Goal: Task Accomplishment & Management: Manage account settings

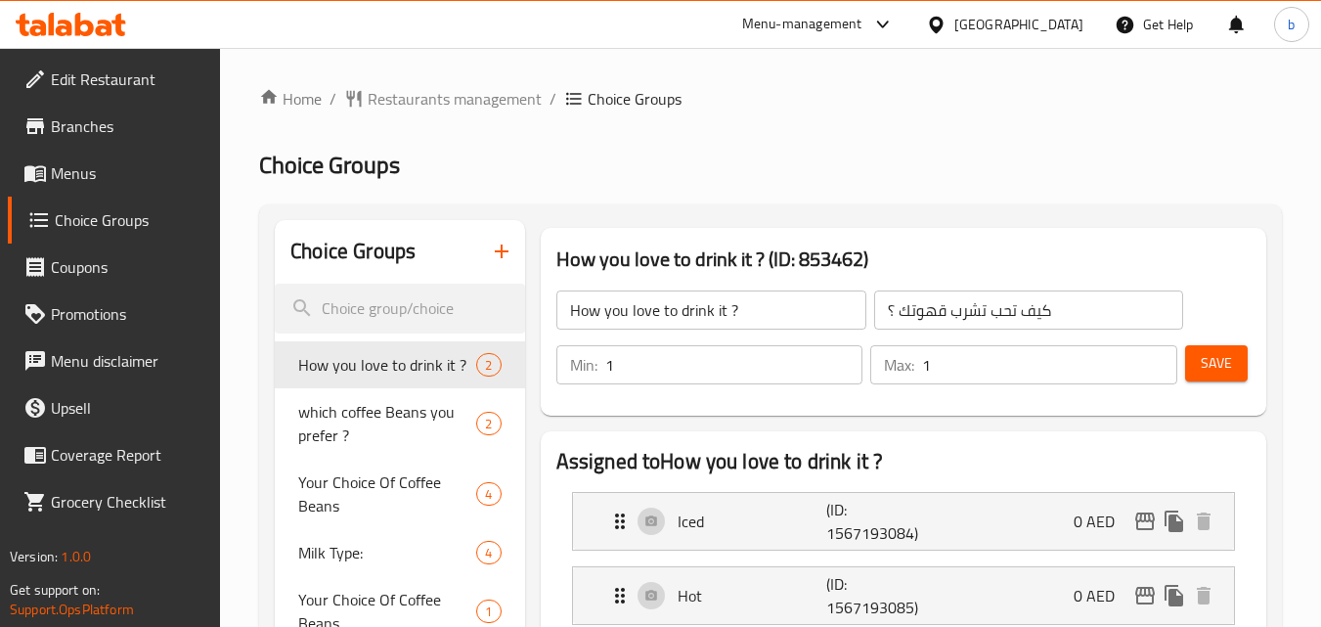
click at [1031, 35] on div "[GEOGRAPHIC_DATA]" at bounding box center [1018, 25] width 129 height 22
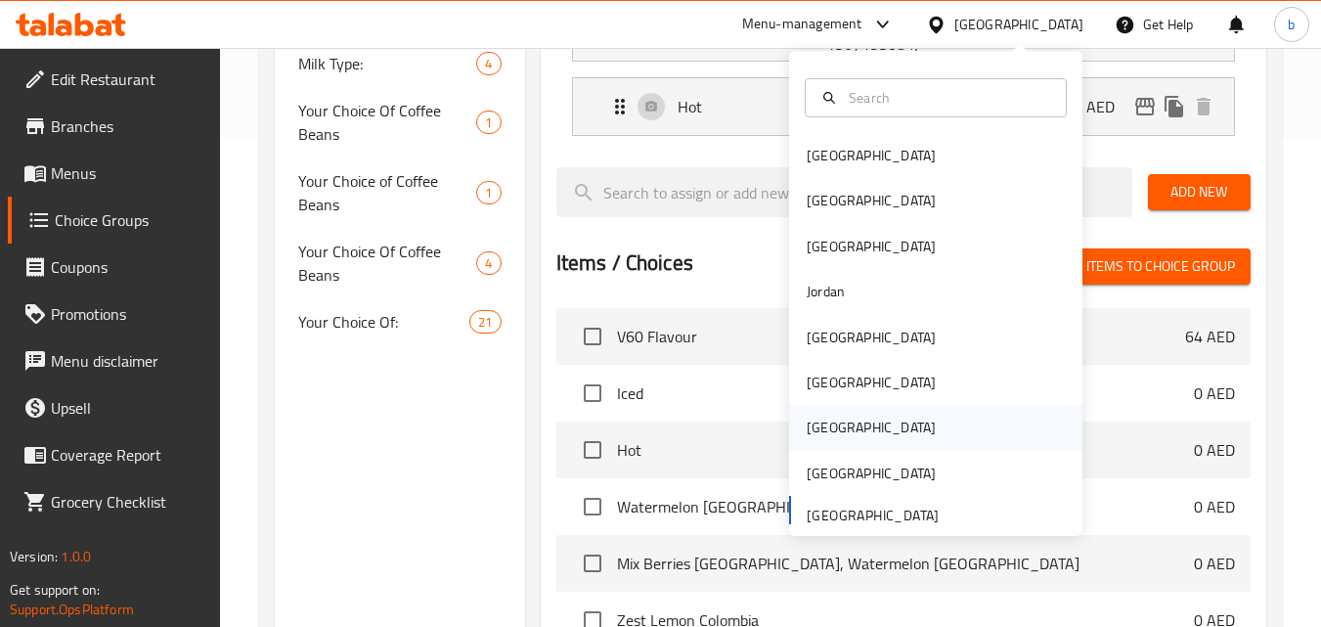
click at [827, 420] on div "[GEOGRAPHIC_DATA]" at bounding box center [871, 427] width 160 height 45
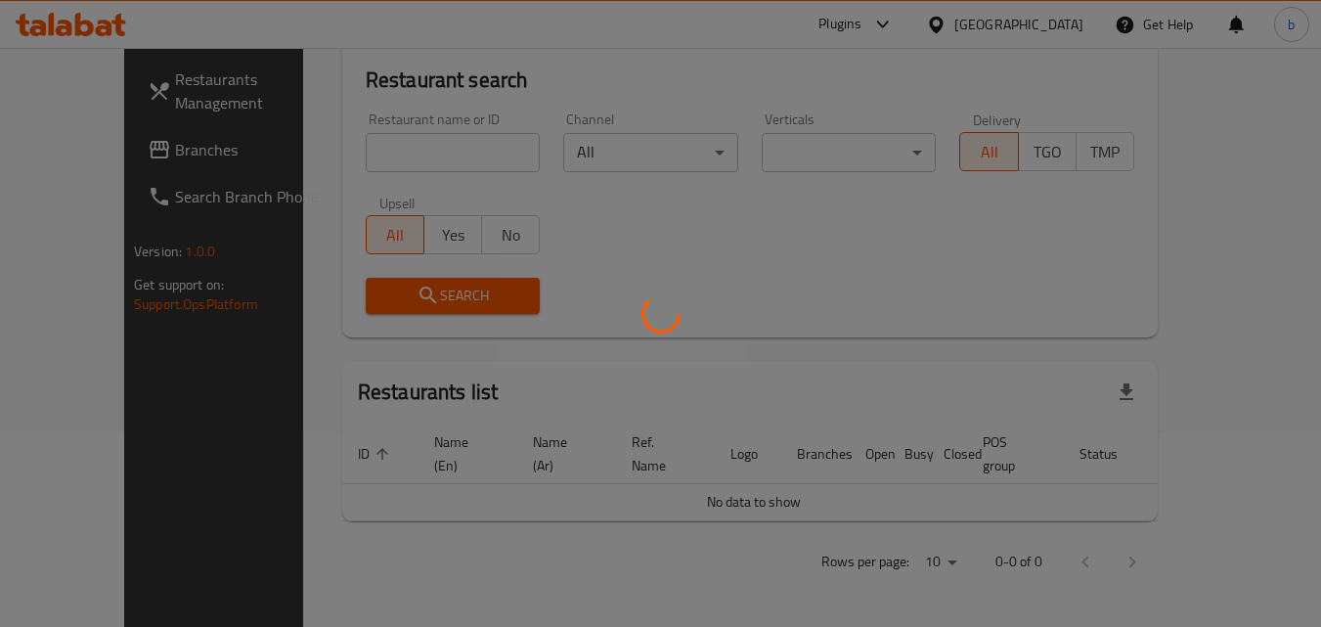
scroll to position [172, 0]
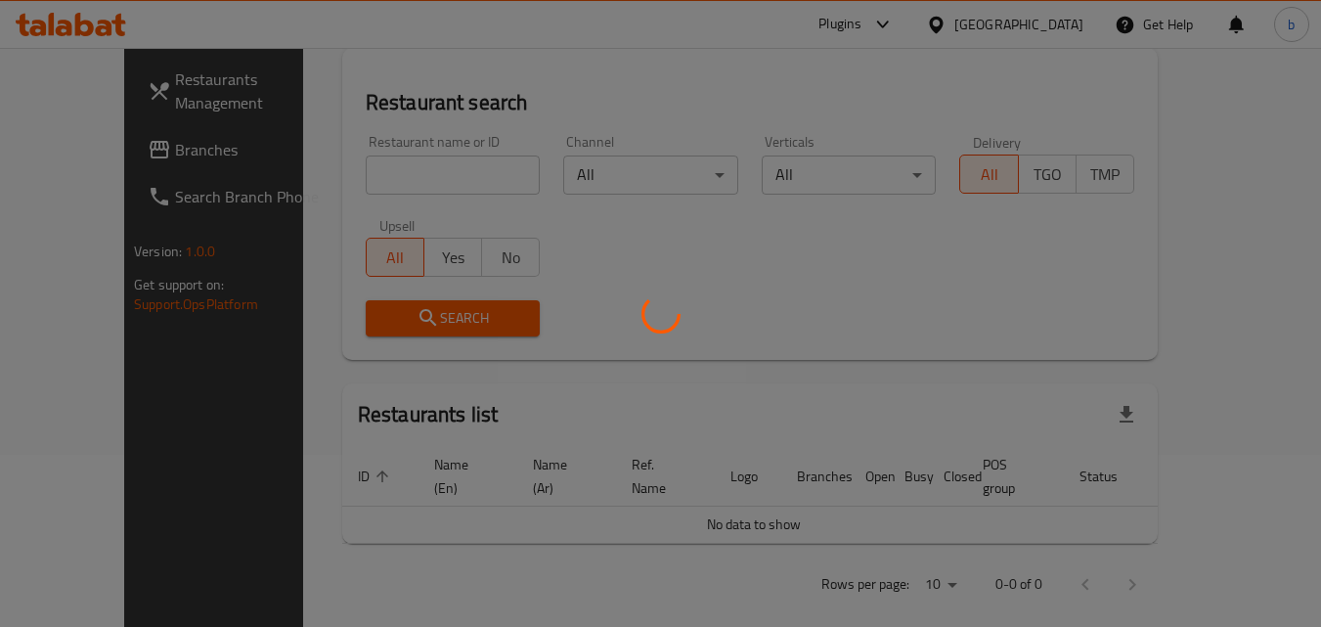
click at [73, 145] on div at bounding box center [660, 313] width 1321 height 627
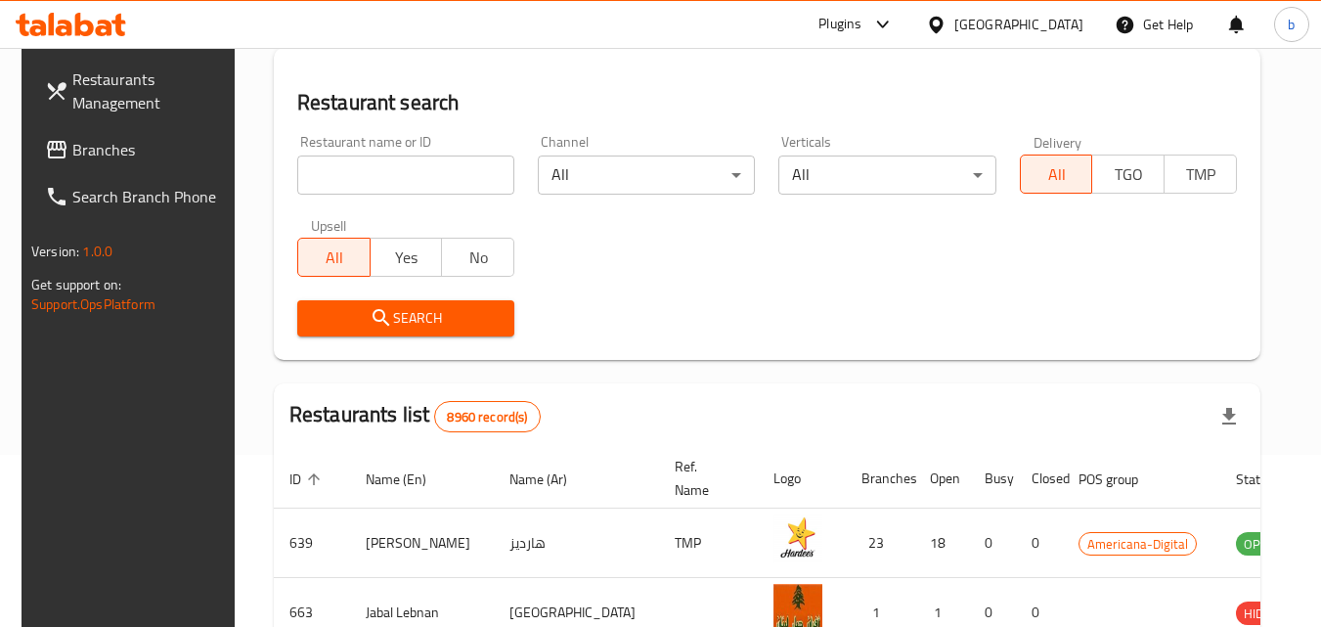
scroll to position [489, 0]
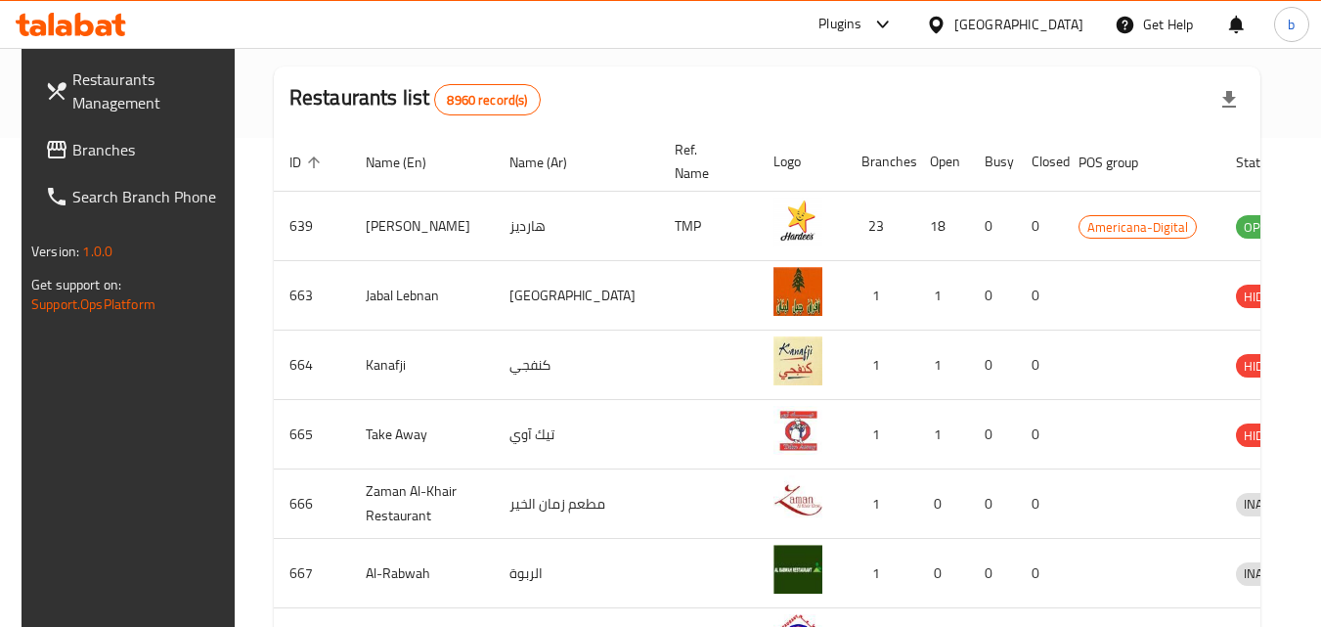
click at [73, 145] on span "Branches" at bounding box center [149, 149] width 154 height 23
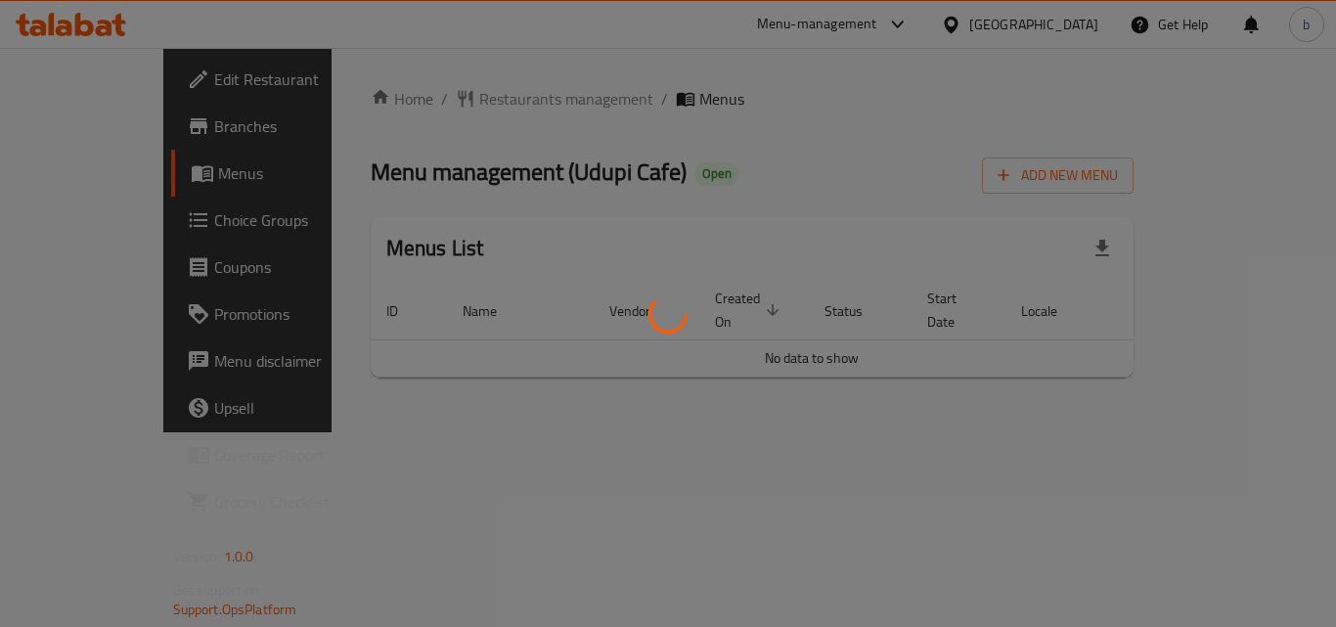
click at [125, 219] on div at bounding box center [668, 313] width 1336 height 627
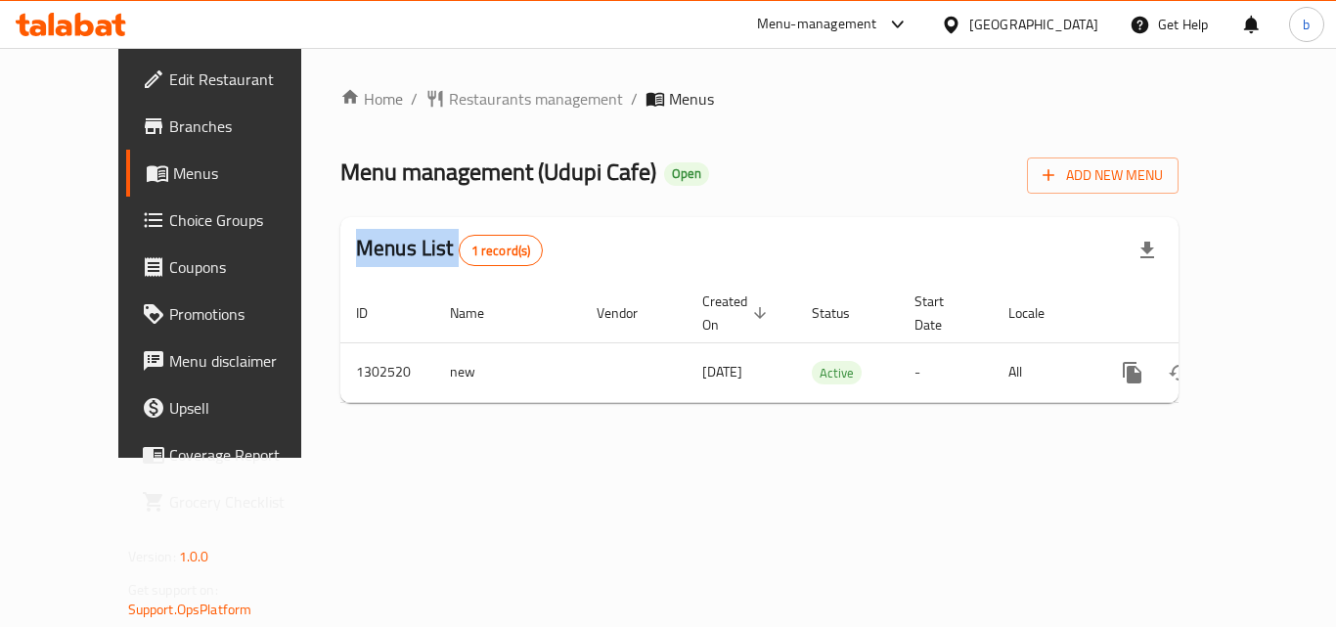
click at [125, 219] on div "Edit Restaurant Branches Menus Choice Groups Coupons Promotions Menu disclaimer…" at bounding box center [668, 253] width 1100 height 410
click at [169, 219] on span "Choice Groups" at bounding box center [247, 219] width 156 height 23
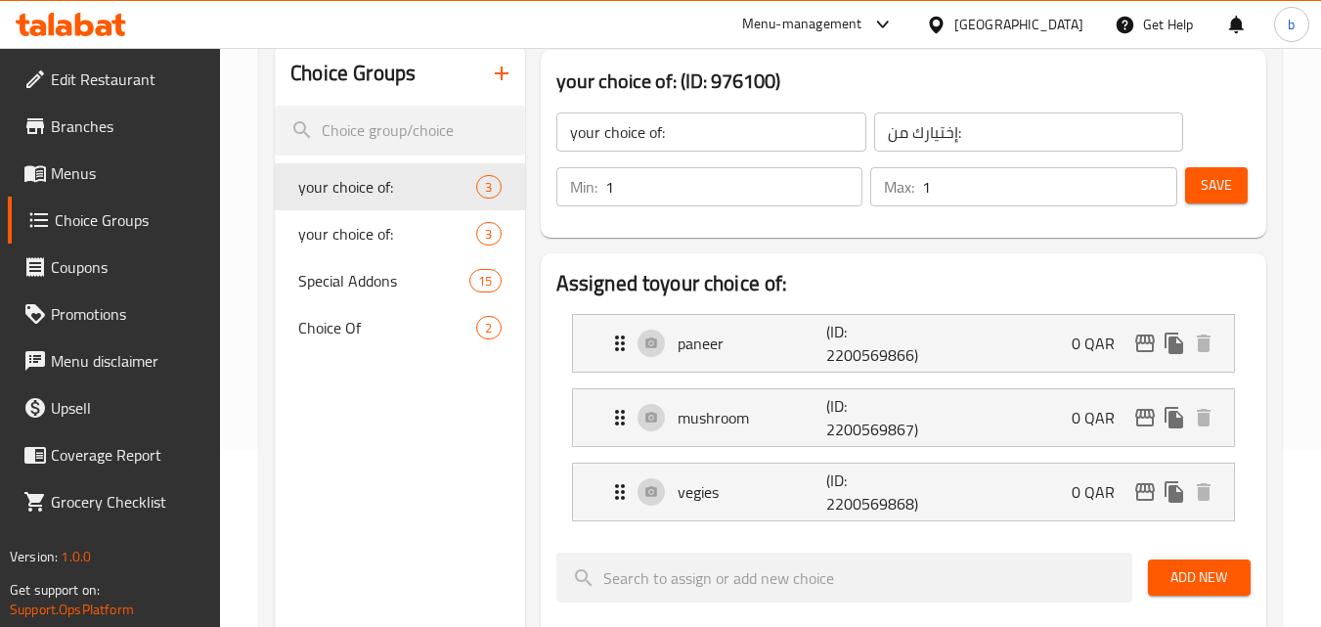
scroll to position [196, 0]
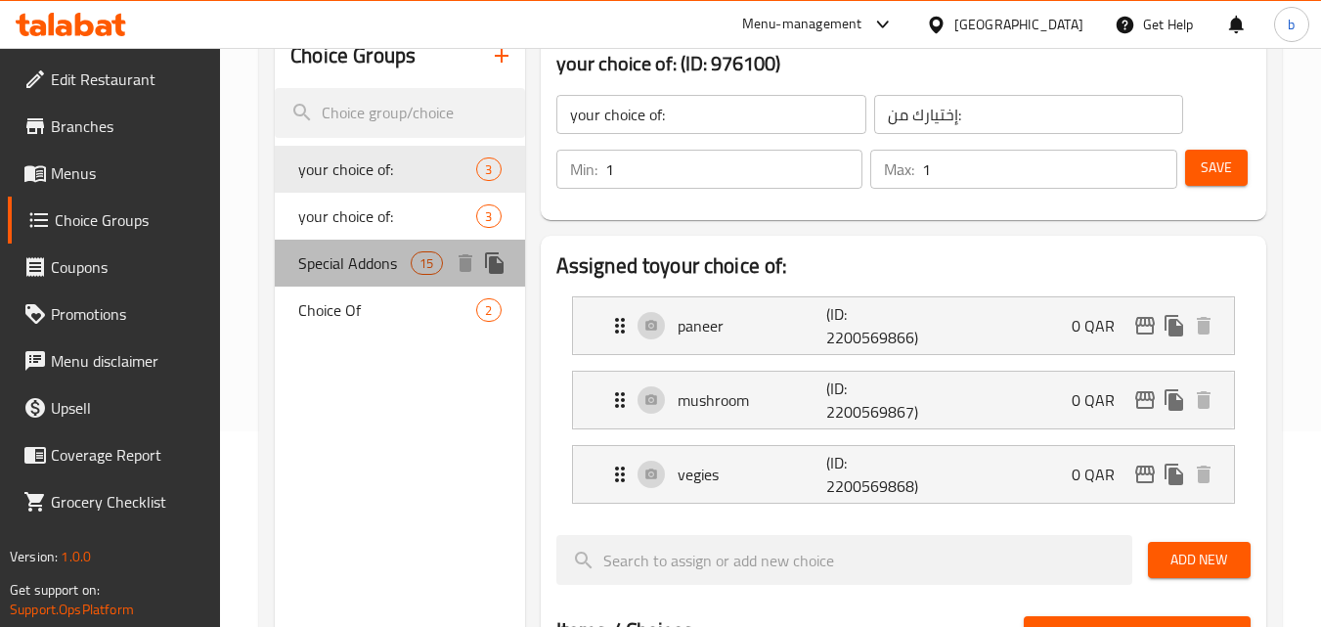
click at [347, 264] on span "Special Addons" at bounding box center [354, 262] width 112 height 23
type input "Special Addons"
type input "إضافات خاصة"
type input "0"
type input "11"
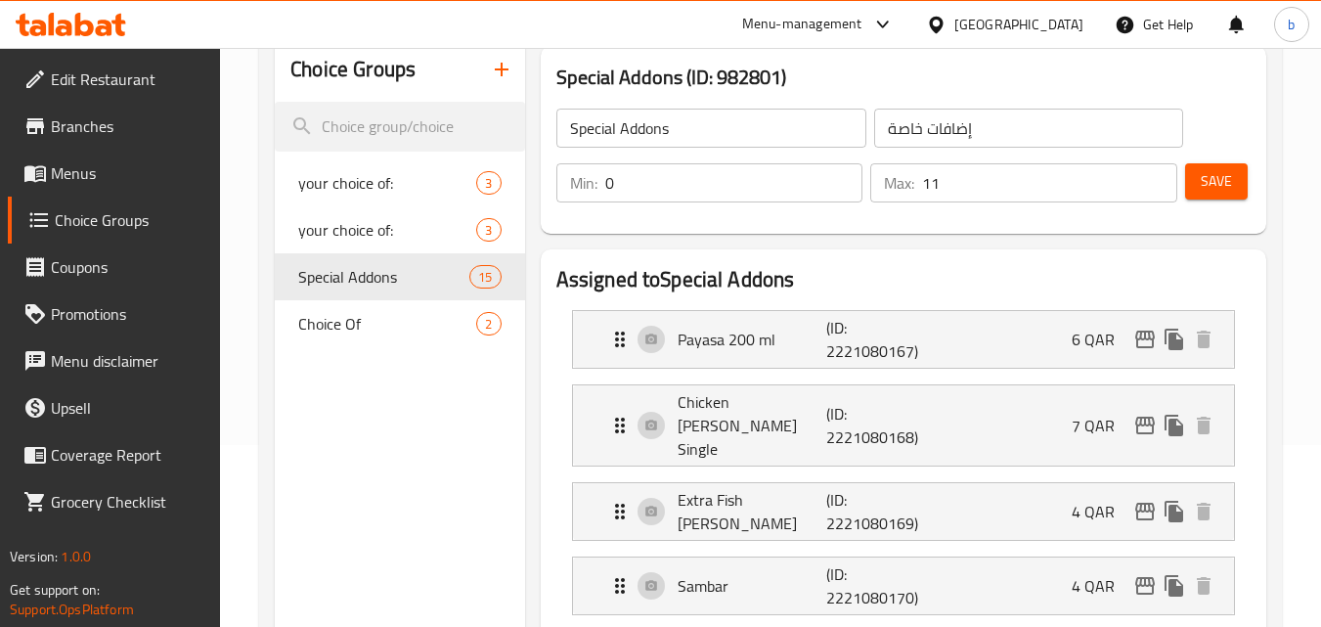
scroll to position [98, 0]
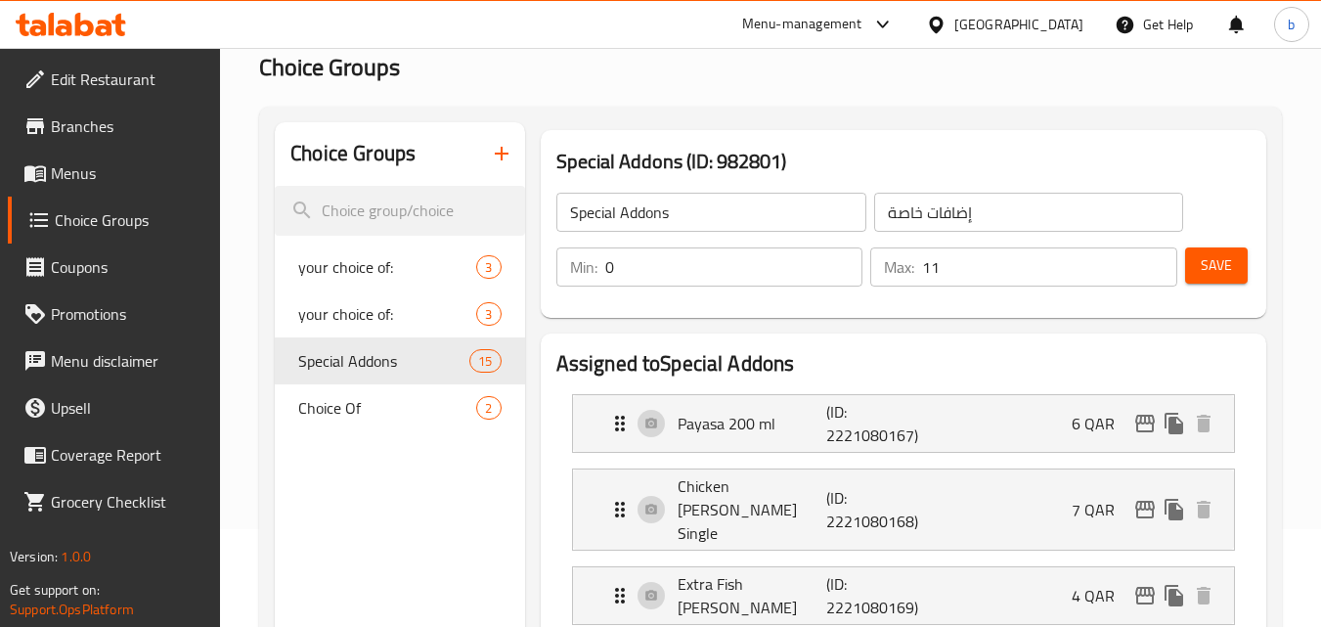
drag, startPoint x: 1021, startPoint y: 30, endPoint x: 1064, endPoint y: 15, distance: 45.8
click at [946, 29] on icon at bounding box center [936, 25] width 21 height 21
click at [1064, 15] on div "[GEOGRAPHIC_DATA]" at bounding box center [1018, 25] width 129 height 22
click at [946, 17] on icon at bounding box center [936, 25] width 21 height 21
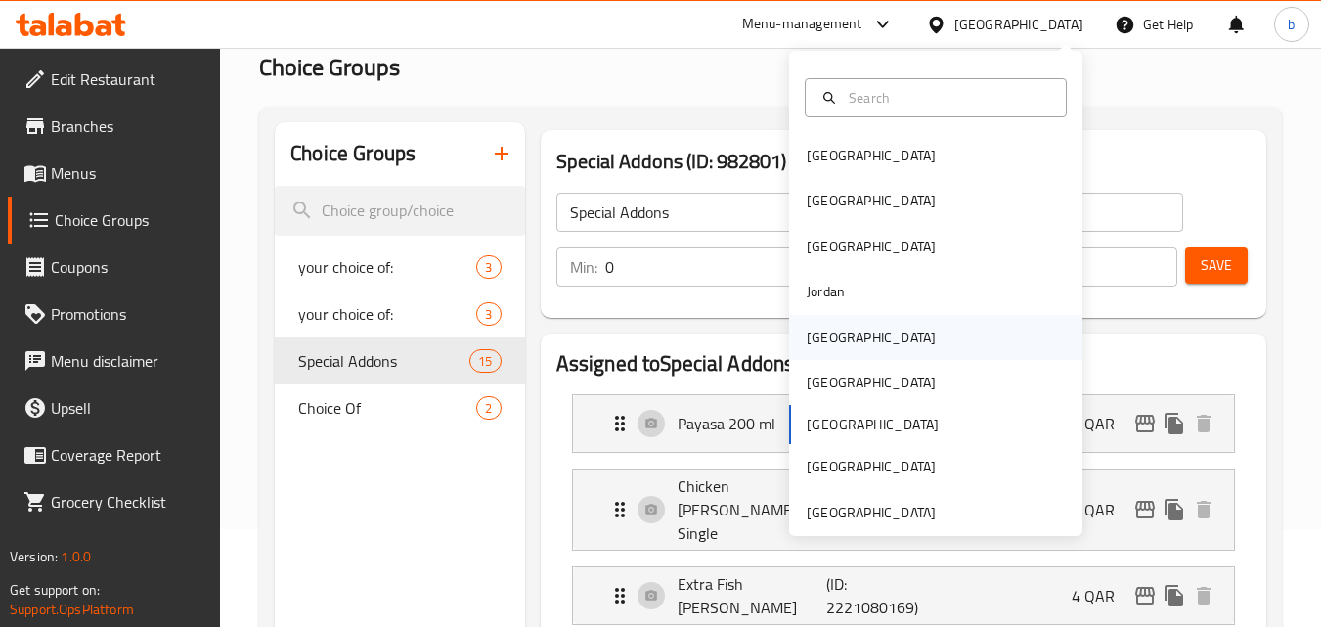
click at [813, 338] on div "[GEOGRAPHIC_DATA]" at bounding box center [871, 338] width 129 height 22
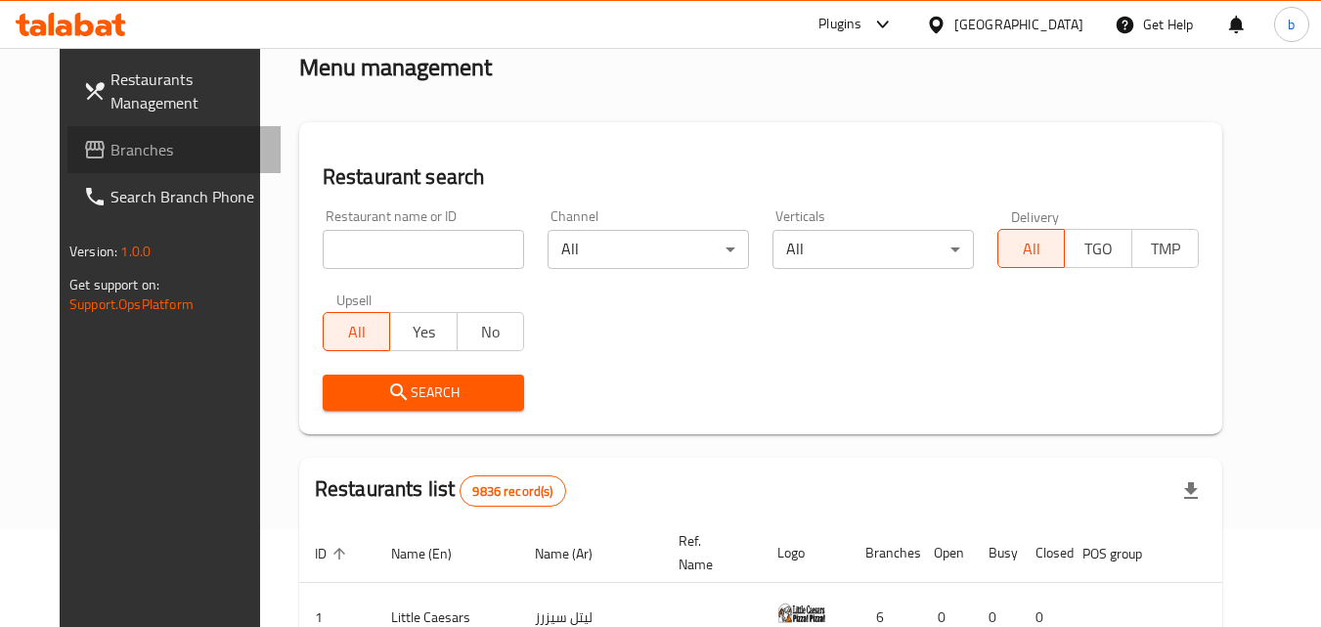
click at [110, 141] on span "Branches" at bounding box center [187, 149] width 154 height 23
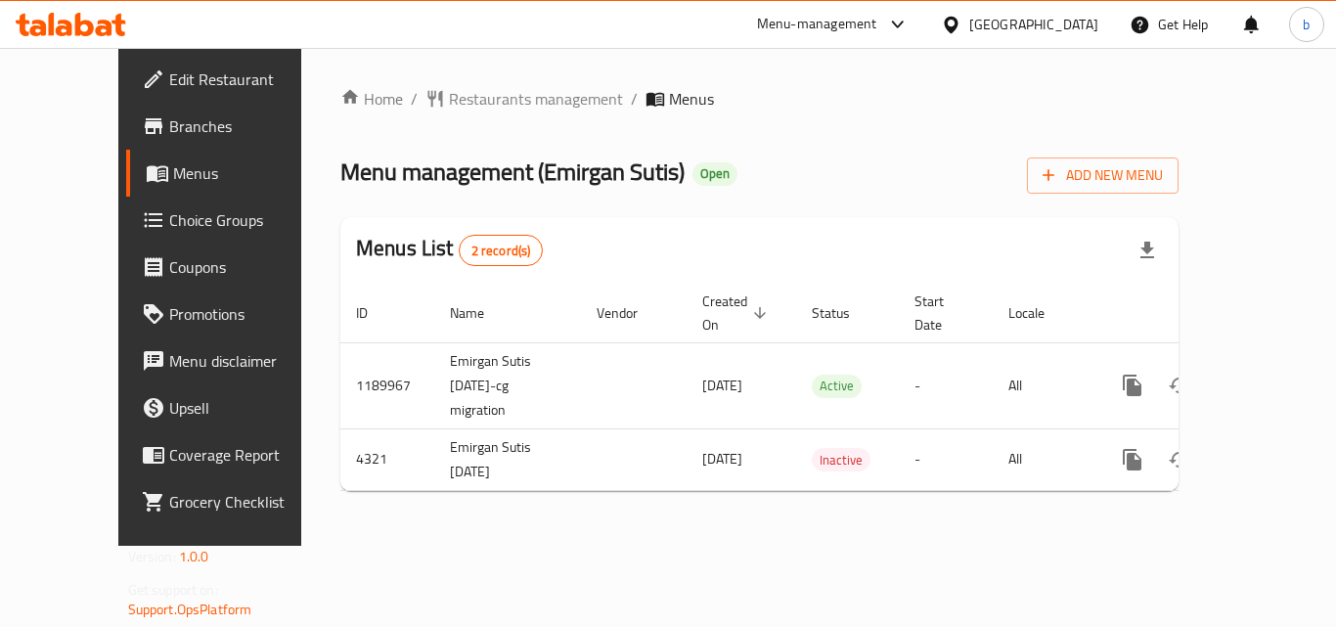
click at [1061, 21] on div "[GEOGRAPHIC_DATA]" at bounding box center [1033, 25] width 129 height 22
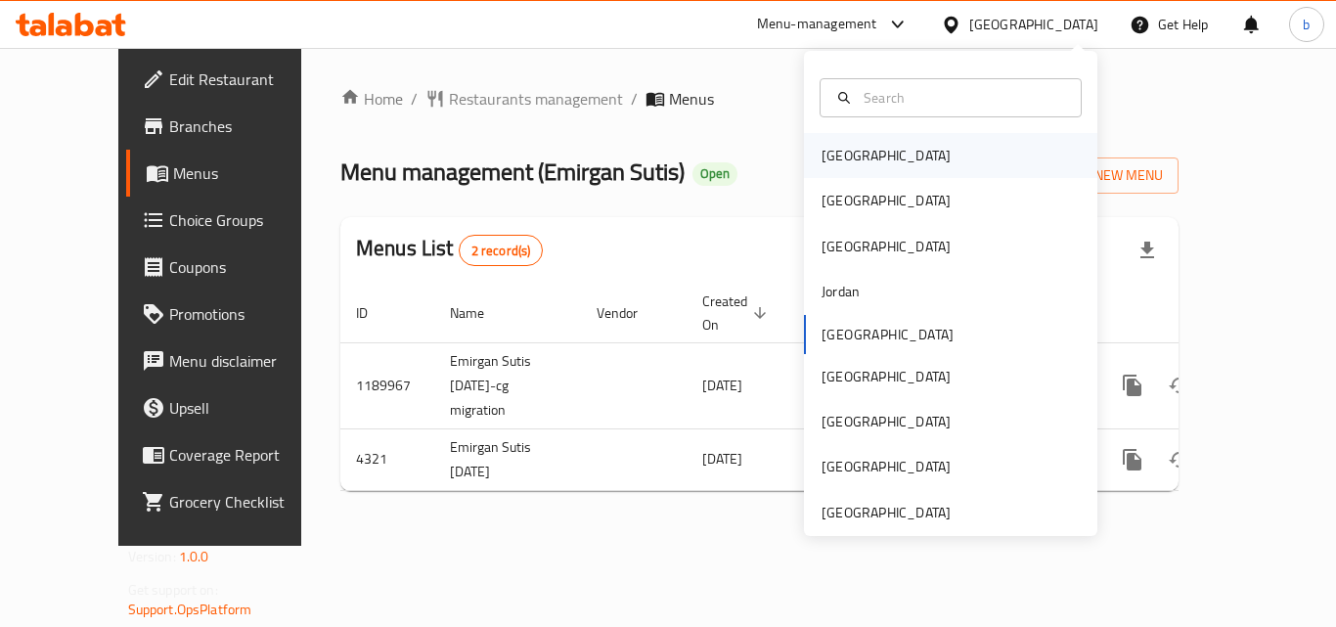
click at [828, 173] on div "[GEOGRAPHIC_DATA]" at bounding box center [886, 155] width 160 height 45
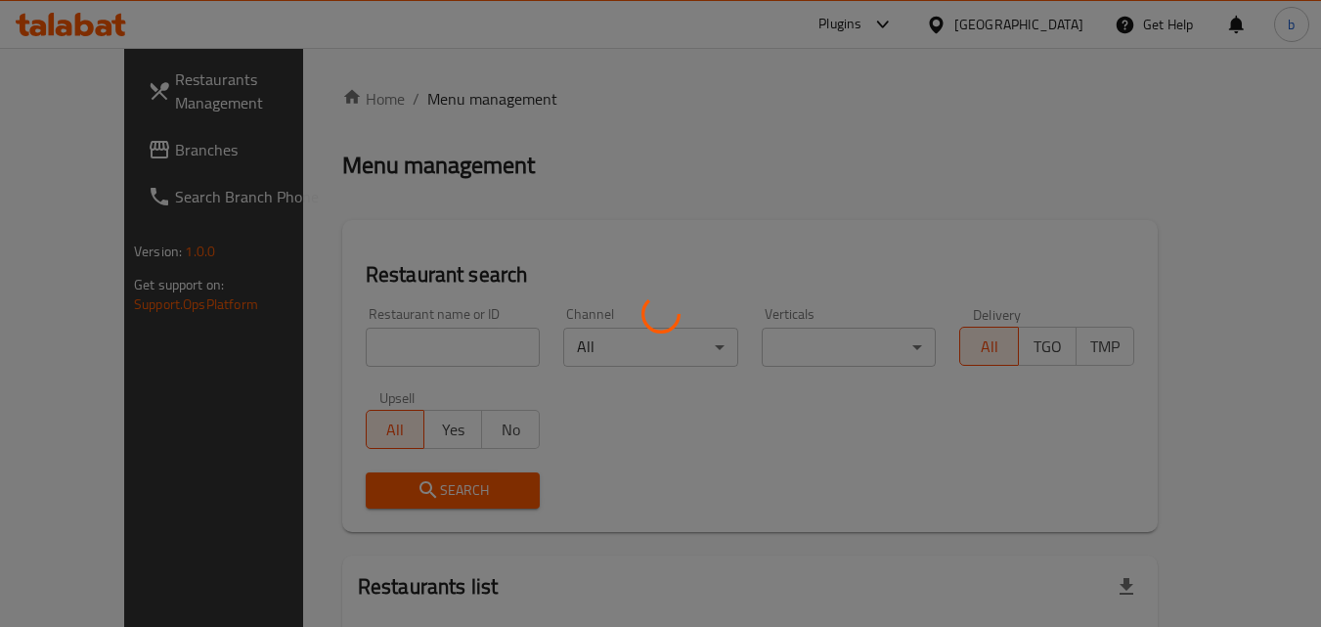
click at [70, 154] on div at bounding box center [660, 313] width 1321 height 627
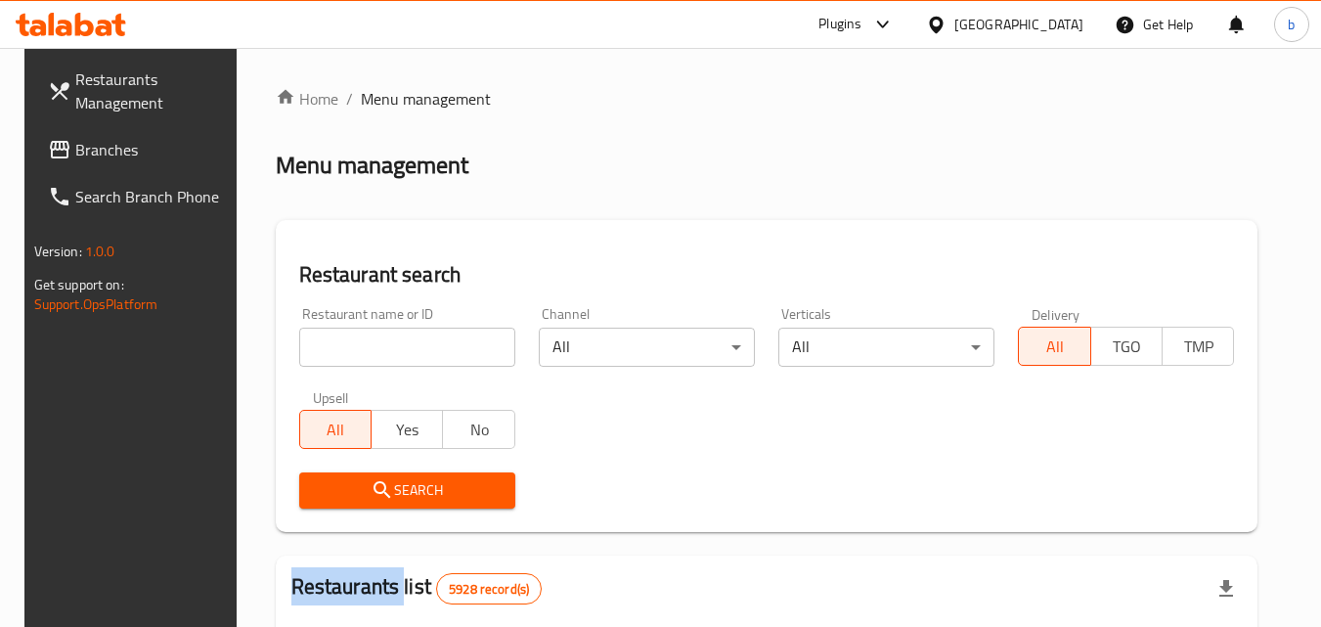
click at [82, 159] on span "Branches" at bounding box center [152, 149] width 154 height 23
